Goal: Task Accomplishment & Management: Manage account settings

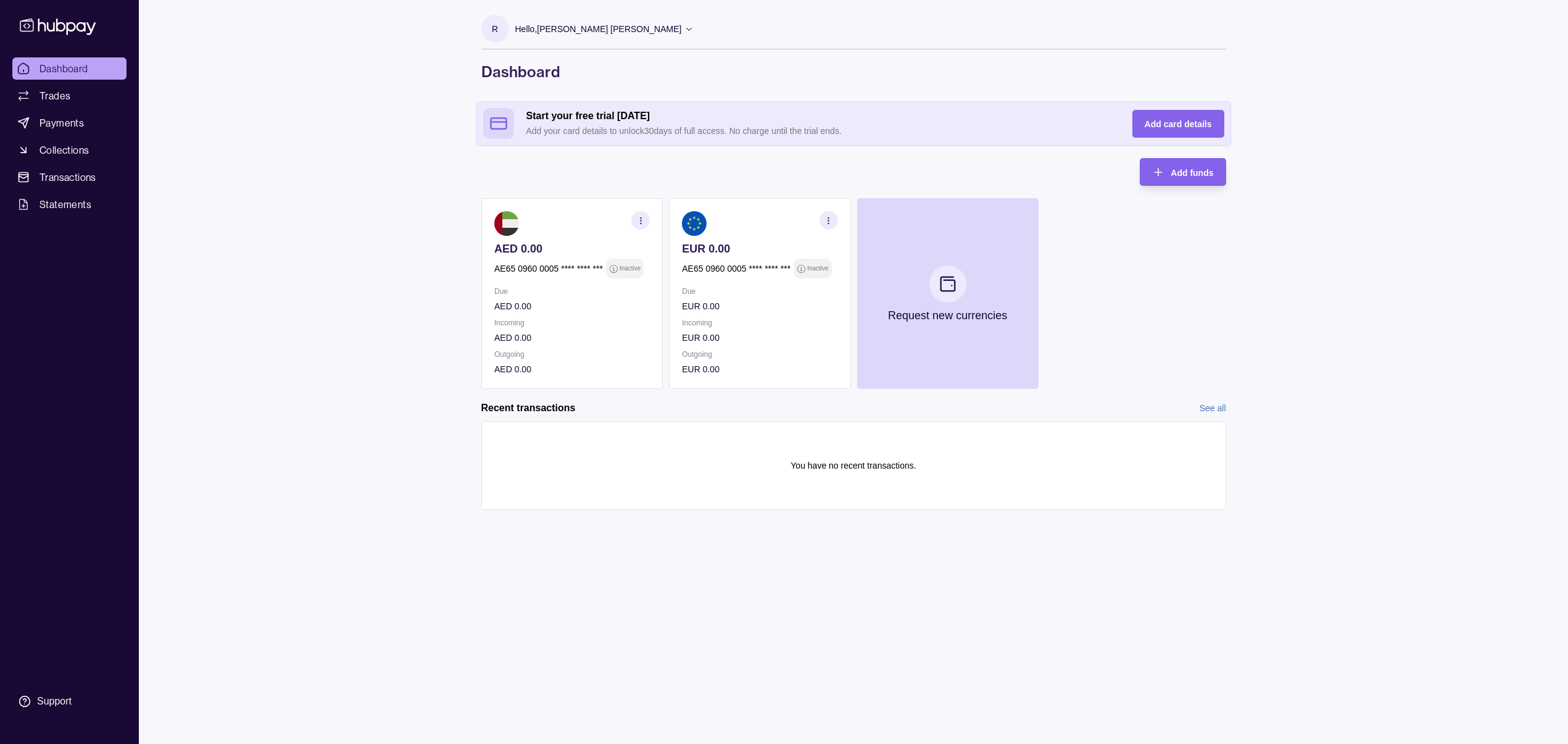
click at [812, 271] on p "Inactive" at bounding box center [818, 268] width 21 height 14
click at [1160, 120] on span "Add card details" at bounding box center [1178, 124] width 67 height 10
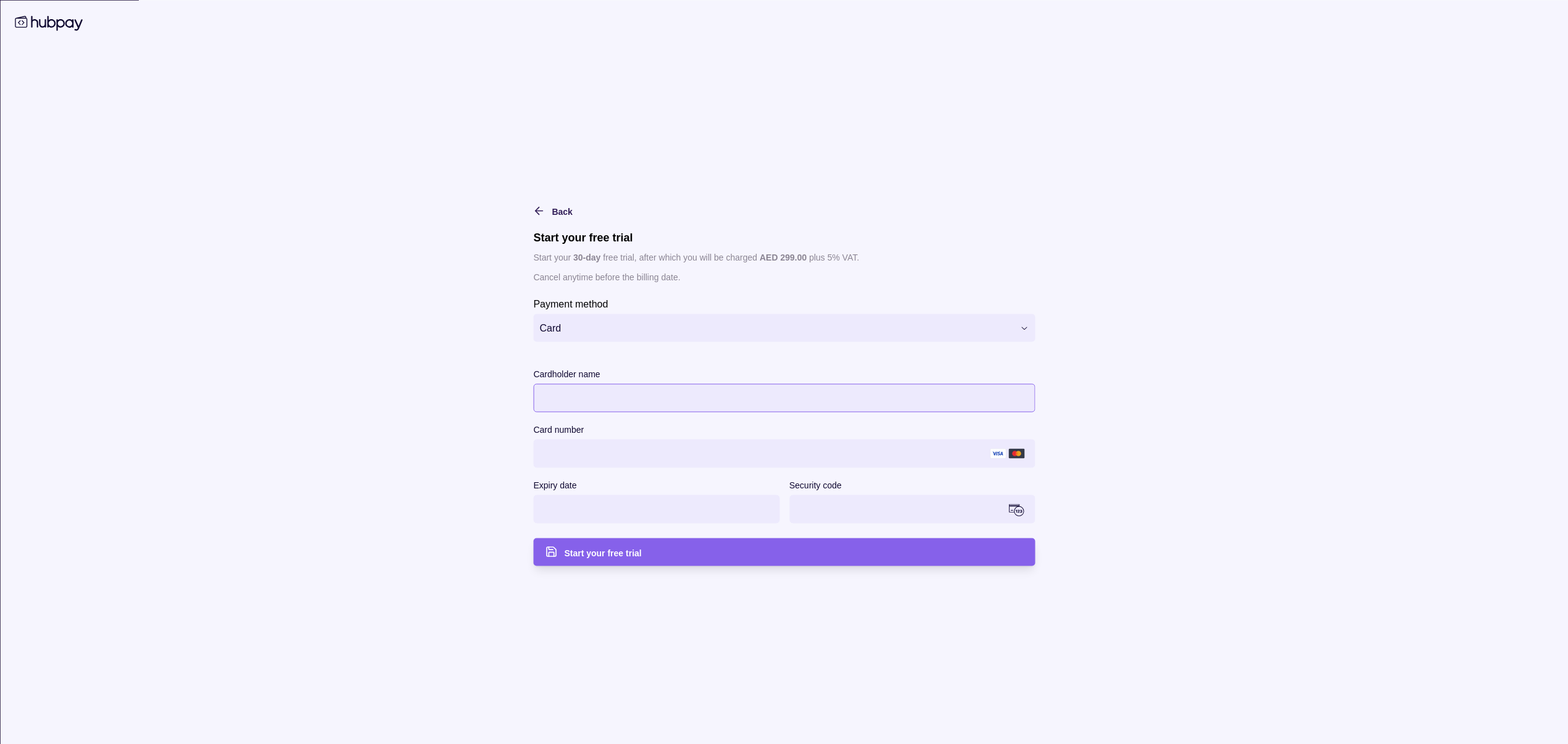
click at [689, 383] on div at bounding box center [783, 398] width 501 height 28
drag, startPoint x: 564, startPoint y: 434, endPoint x: 563, endPoint y: 442, distance: 8.1
click at [564, 438] on div "Card number" at bounding box center [783, 444] width 501 height 46
click at [585, 560] on div "Start your free trial" at bounding box center [774, 551] width 495 height 28
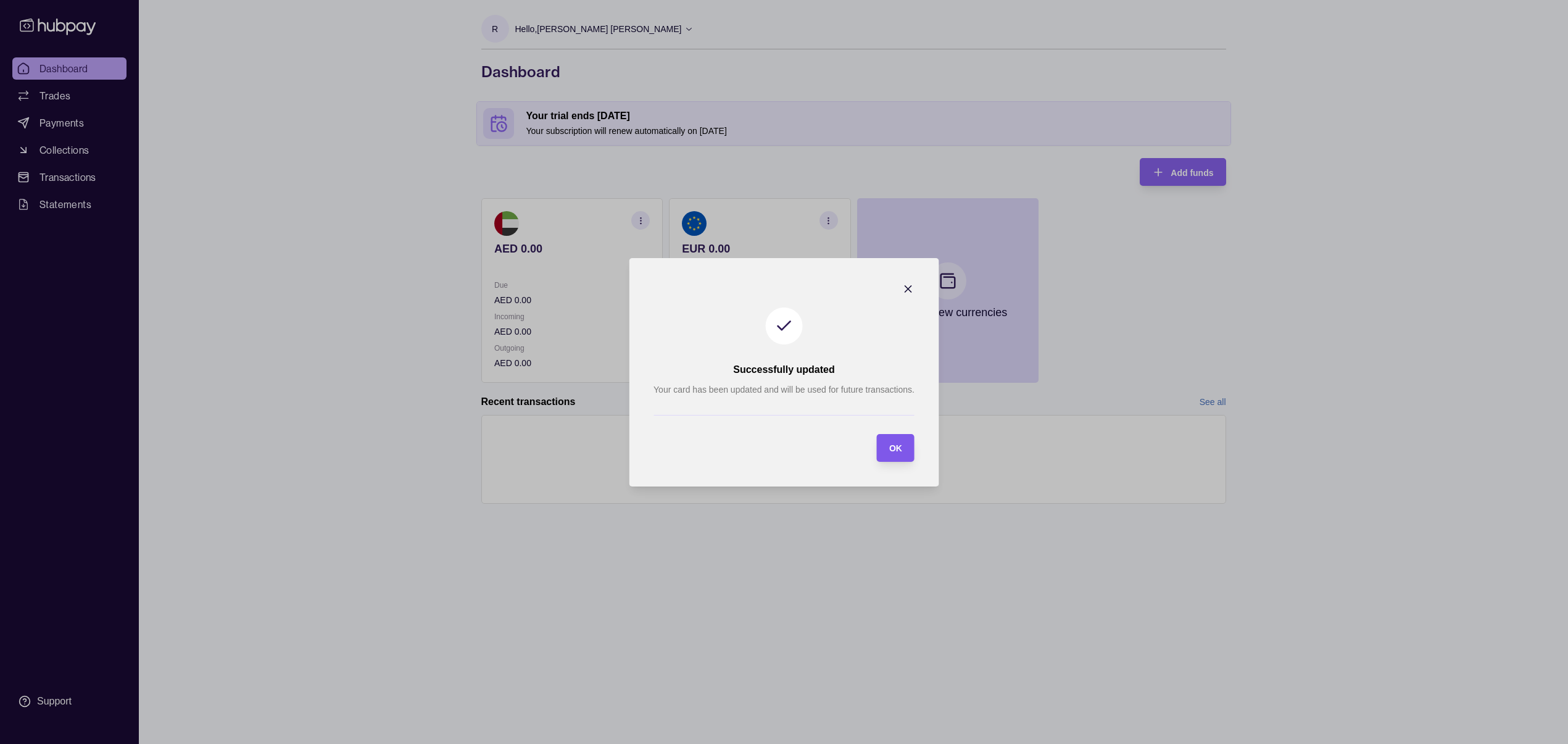
click at [890, 436] on div "OK" at bounding box center [887, 448] width 31 height 28
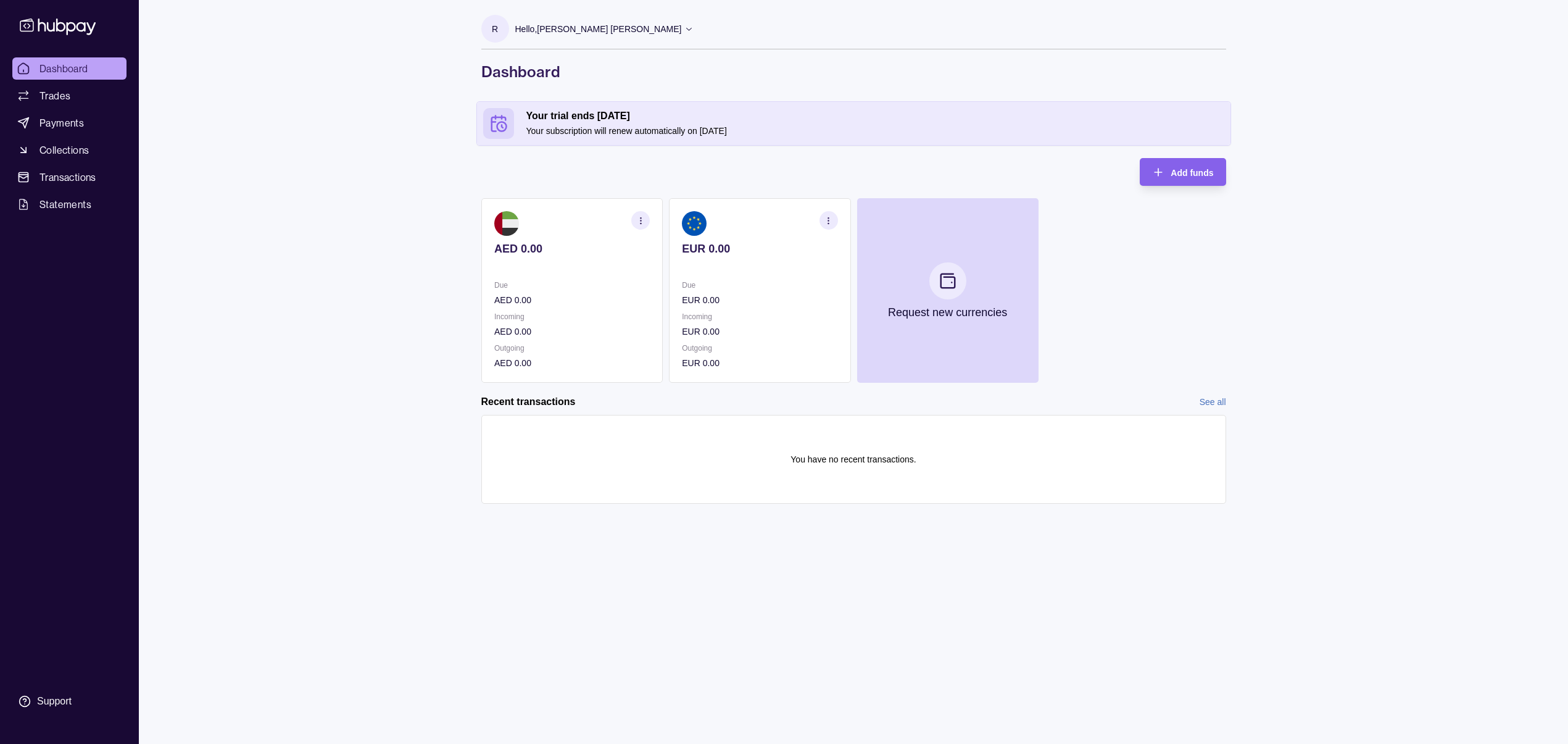
click at [766, 292] on div "Due EUR 0.00" at bounding box center [759, 292] width 155 height 28
click at [818, 218] on section "button" at bounding box center [827, 220] width 19 height 19
click at [751, 254] on link "View account details" at bounding box center [742, 251] width 79 height 14
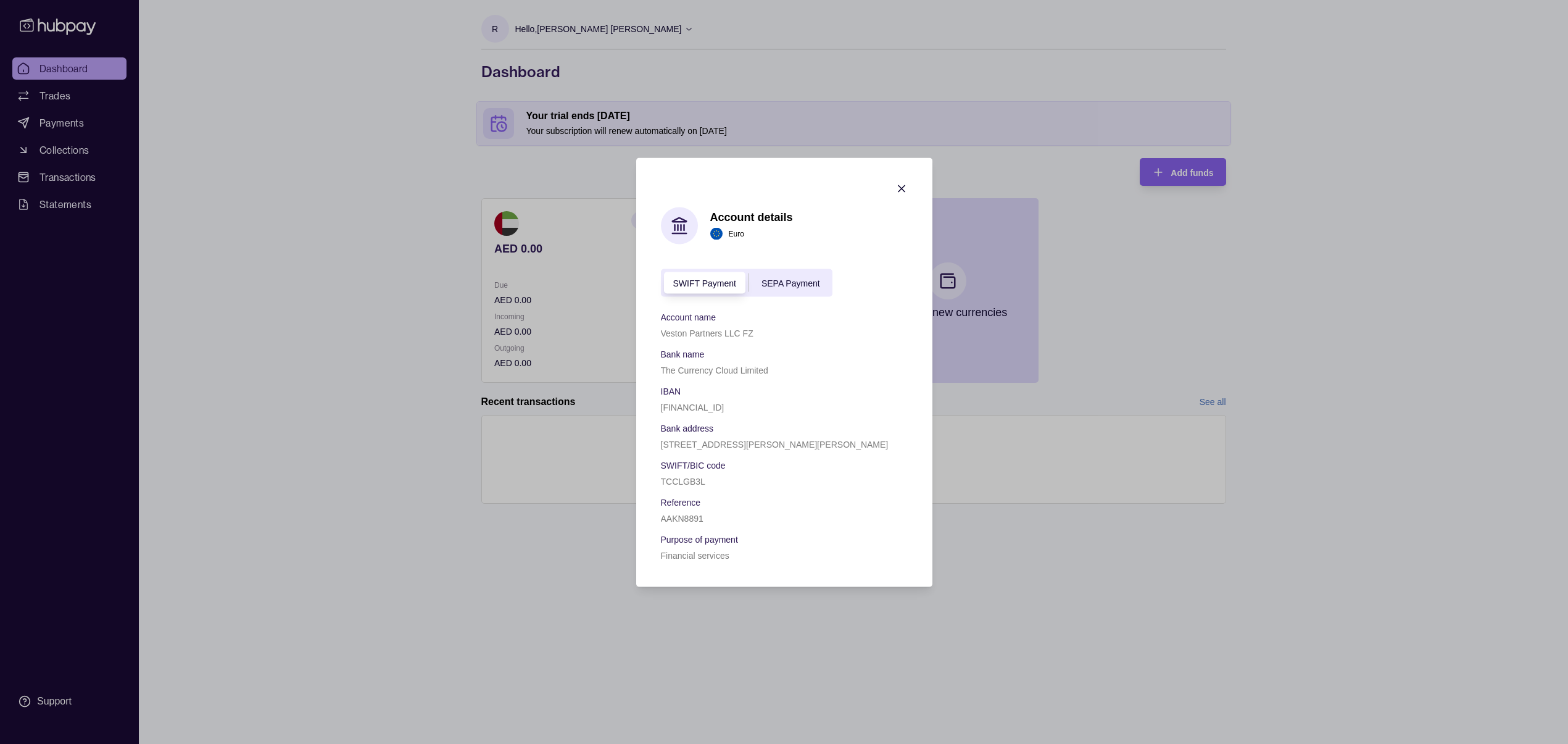
click at [780, 279] on span "SEPA Payment" at bounding box center [791, 283] width 58 height 10
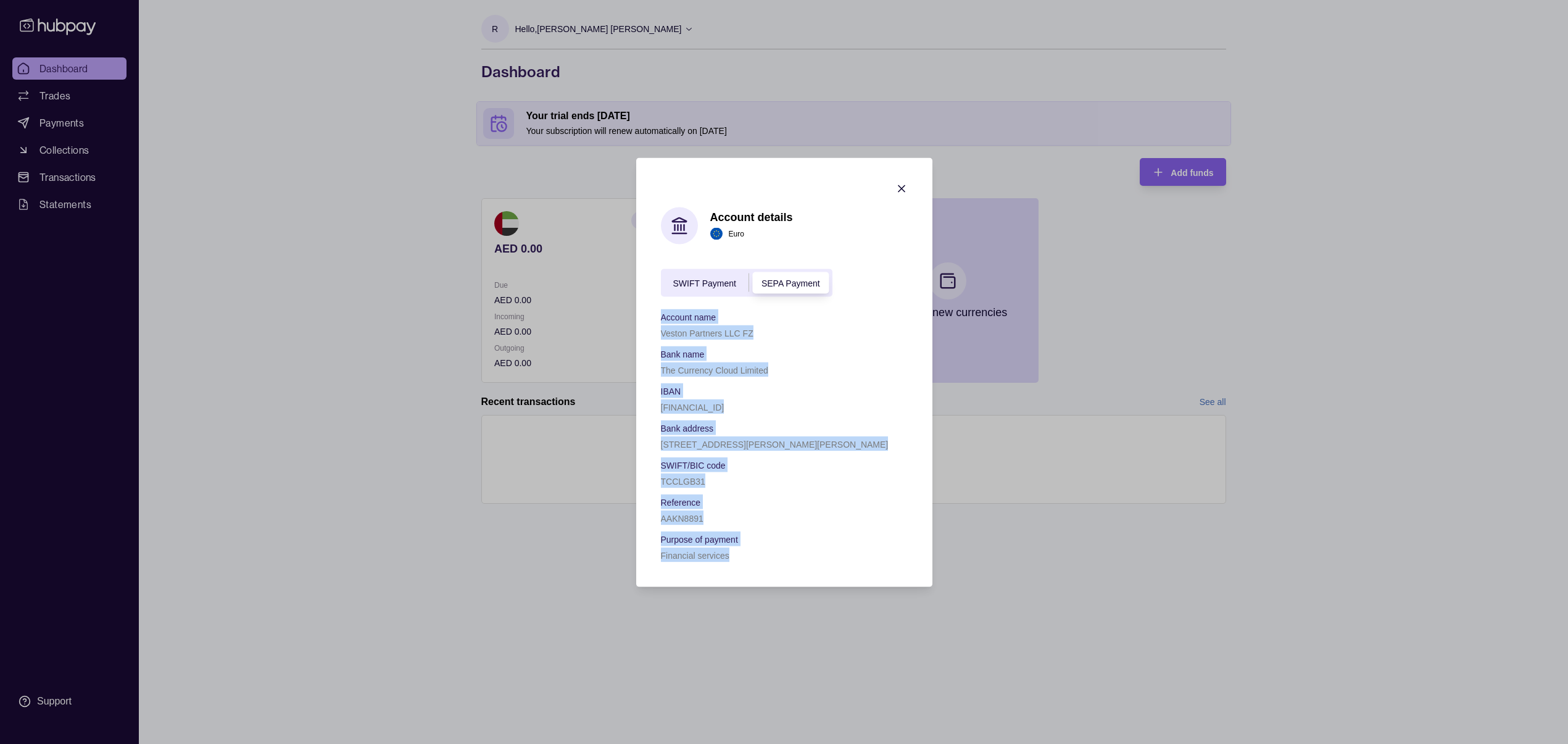
drag, startPoint x: 742, startPoint y: 554, endPoint x: 657, endPoint y: 316, distance: 252.7
click at [657, 316] on section "Account details Euro SWIFT Payment SEPA Payment Account name Veston Partners LL…" at bounding box center [784, 372] width 296 height 429
copy div "Account name Veston Partners LLC FZ Bank name The Currency Cloud Limited IBAN G…"
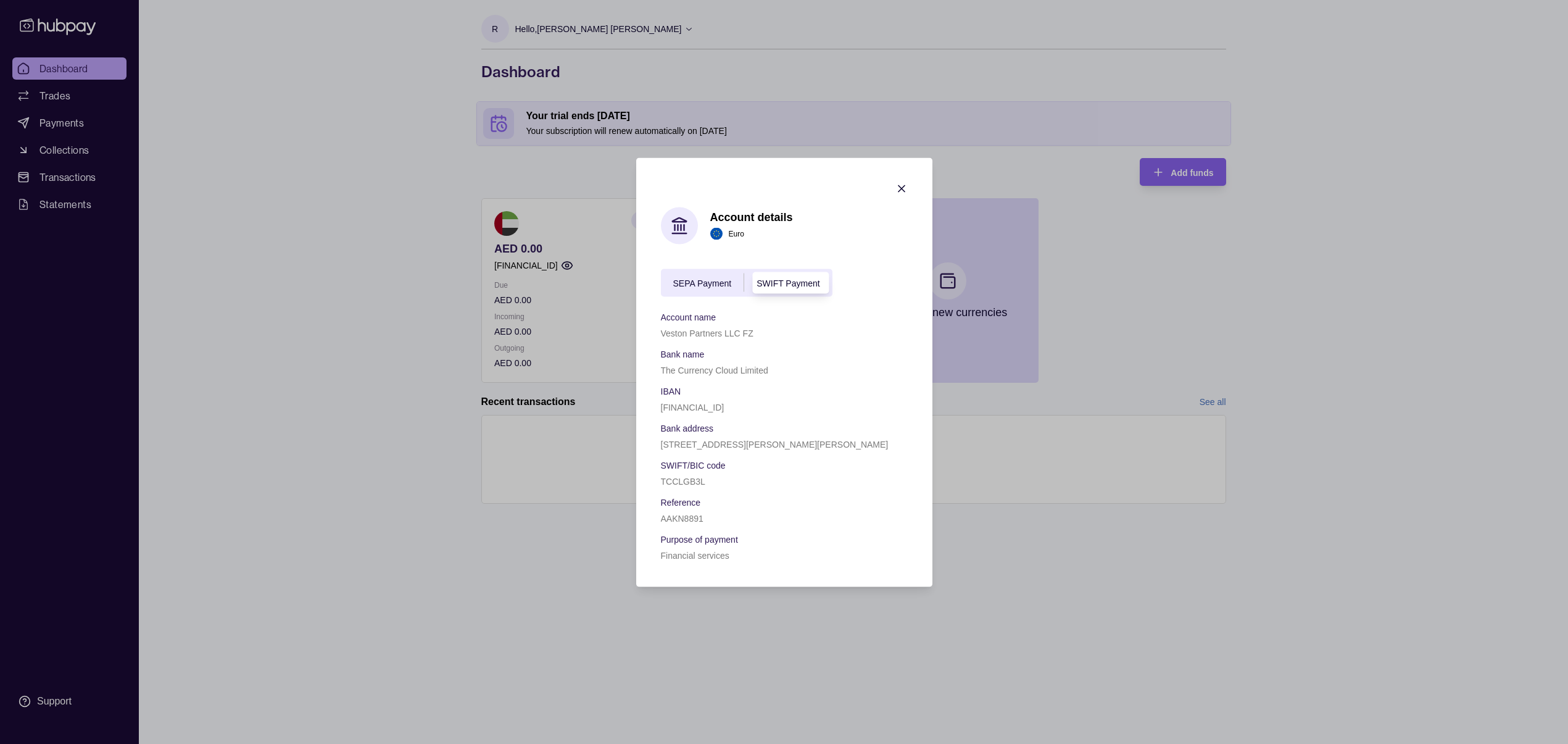
click at [774, 334] on div "Veston Partners LLC FZ" at bounding box center [784, 332] width 247 height 15
click at [717, 281] on span "SEPA Payment" at bounding box center [702, 283] width 58 height 10
click at [779, 280] on span "SWIFT Payment" at bounding box center [788, 283] width 63 height 10
click at [699, 288] on div "SEPA Payment" at bounding box center [702, 283] width 83 height 15
click at [901, 190] on icon "button" at bounding box center [902, 188] width 12 height 12
